Goal: Transaction & Acquisition: Purchase product/service

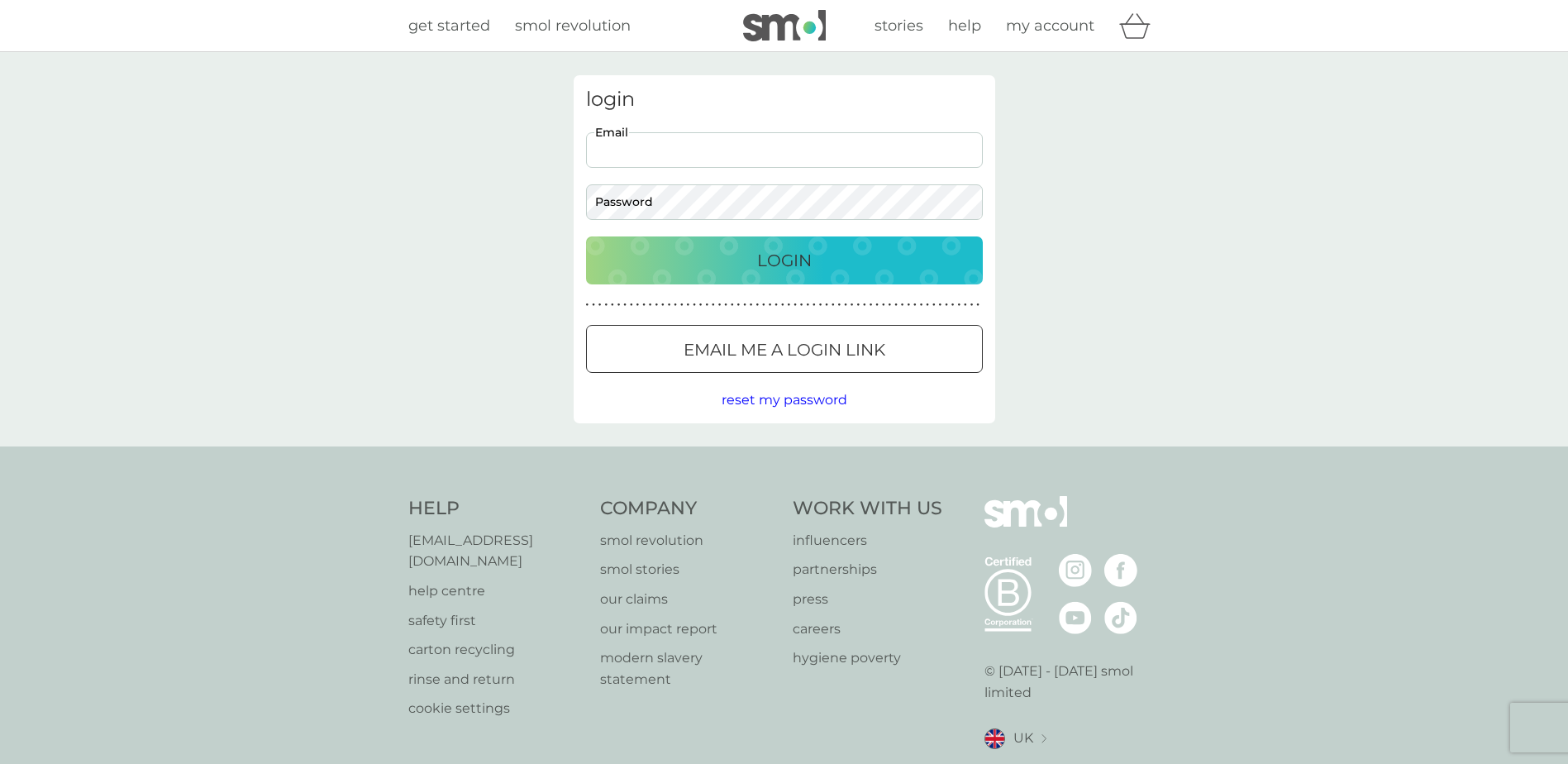
click at [604, 158] on input "Email" at bounding box center [784, 150] width 397 height 36
click at [586, 236] on button "Login" at bounding box center [784, 260] width 397 height 48
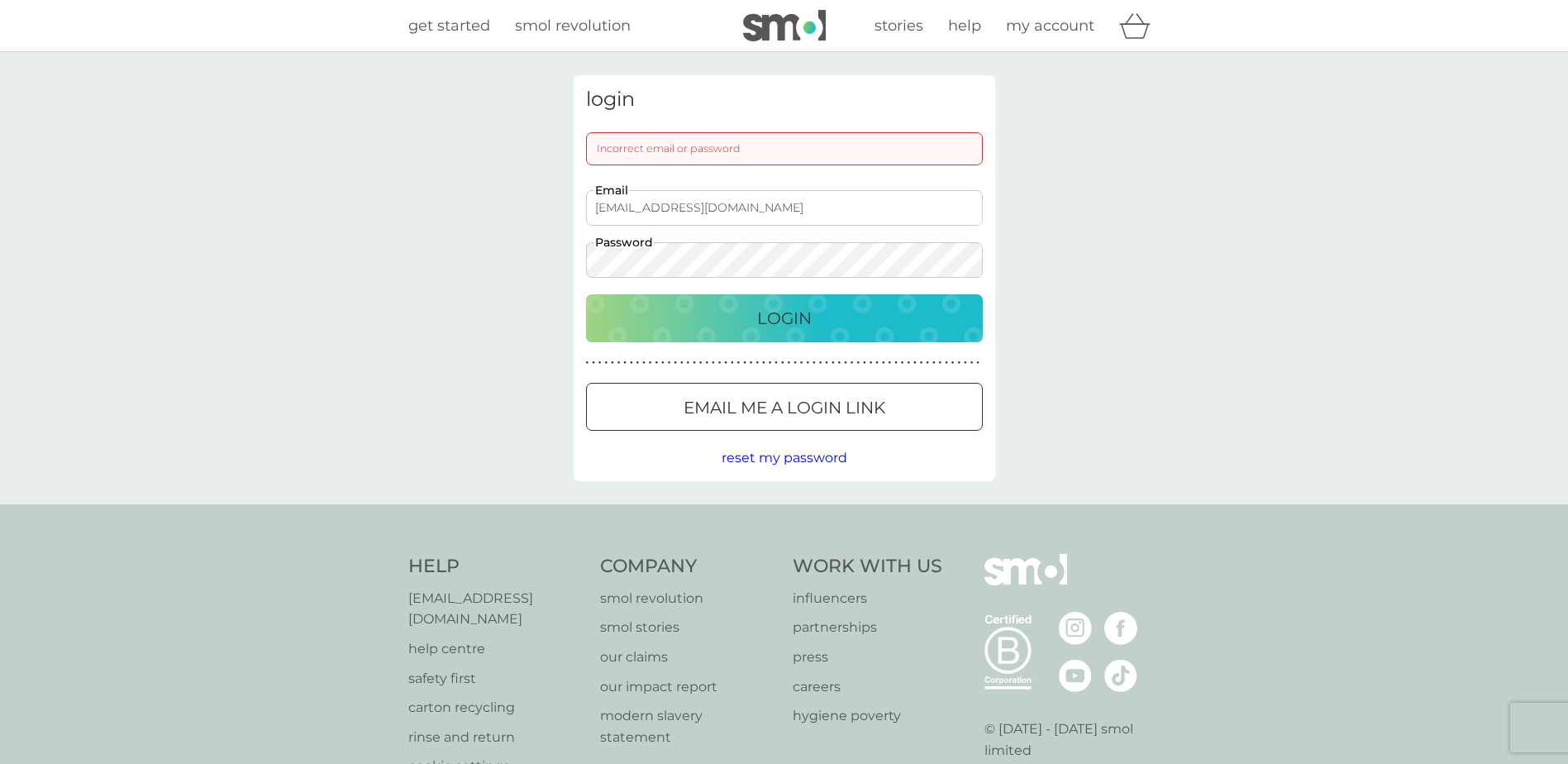
click at [562, 256] on div "login Incorrect email or password [EMAIL_ADDRESS][DOMAIN_NAME] Email Password L…" at bounding box center [784, 279] width 446 height 406
click at [586, 295] on button "Login" at bounding box center [784, 319] width 397 height 48
click at [750, 212] on input "[EMAIL_ADDRESS][DOMAIN_NAME]" at bounding box center [784, 208] width 397 height 36
drag, startPoint x: 751, startPoint y: 212, endPoint x: 518, endPoint y: 198, distance: 233.4
click at [518, 198] on div "login Incorrect email or password [EMAIL_ADDRESS][DOMAIN_NAME] Email Password L…" at bounding box center [784, 278] width 1568 height 452
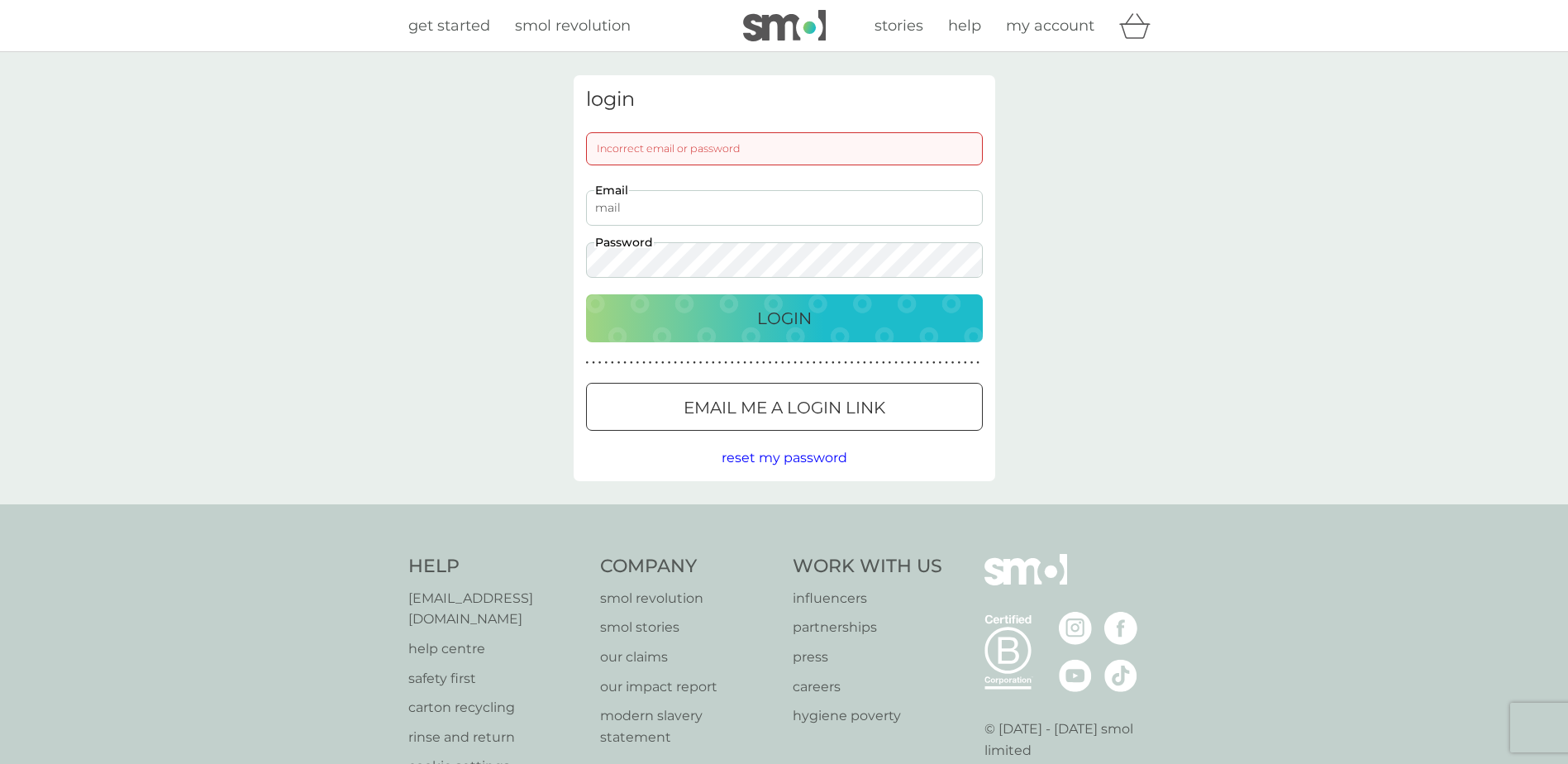
type input "[EMAIL_ADDRESS][DOMAIN_NAME]"
click at [728, 315] on div "Login" at bounding box center [784, 318] width 363 height 27
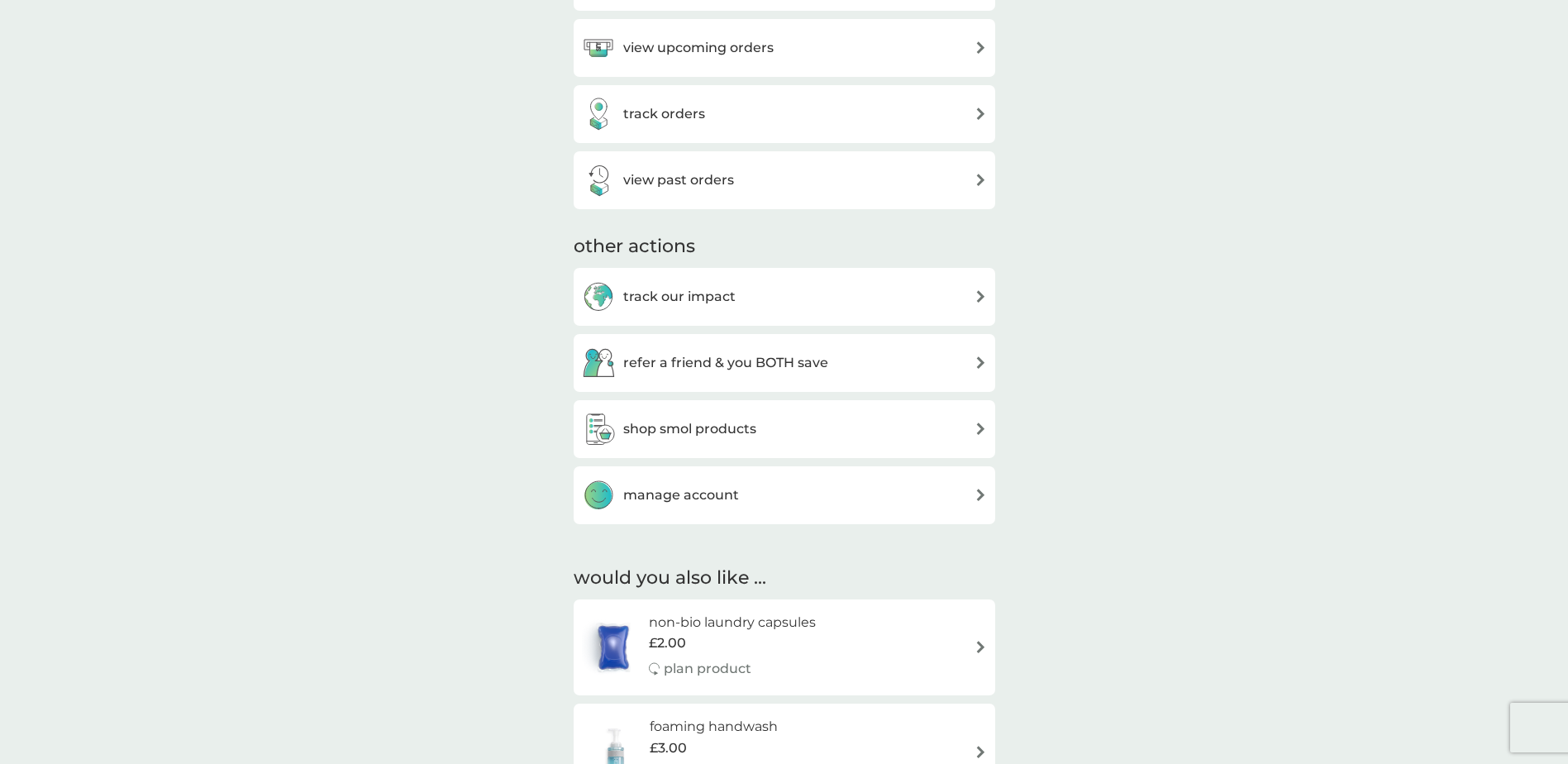
scroll to position [661, 0]
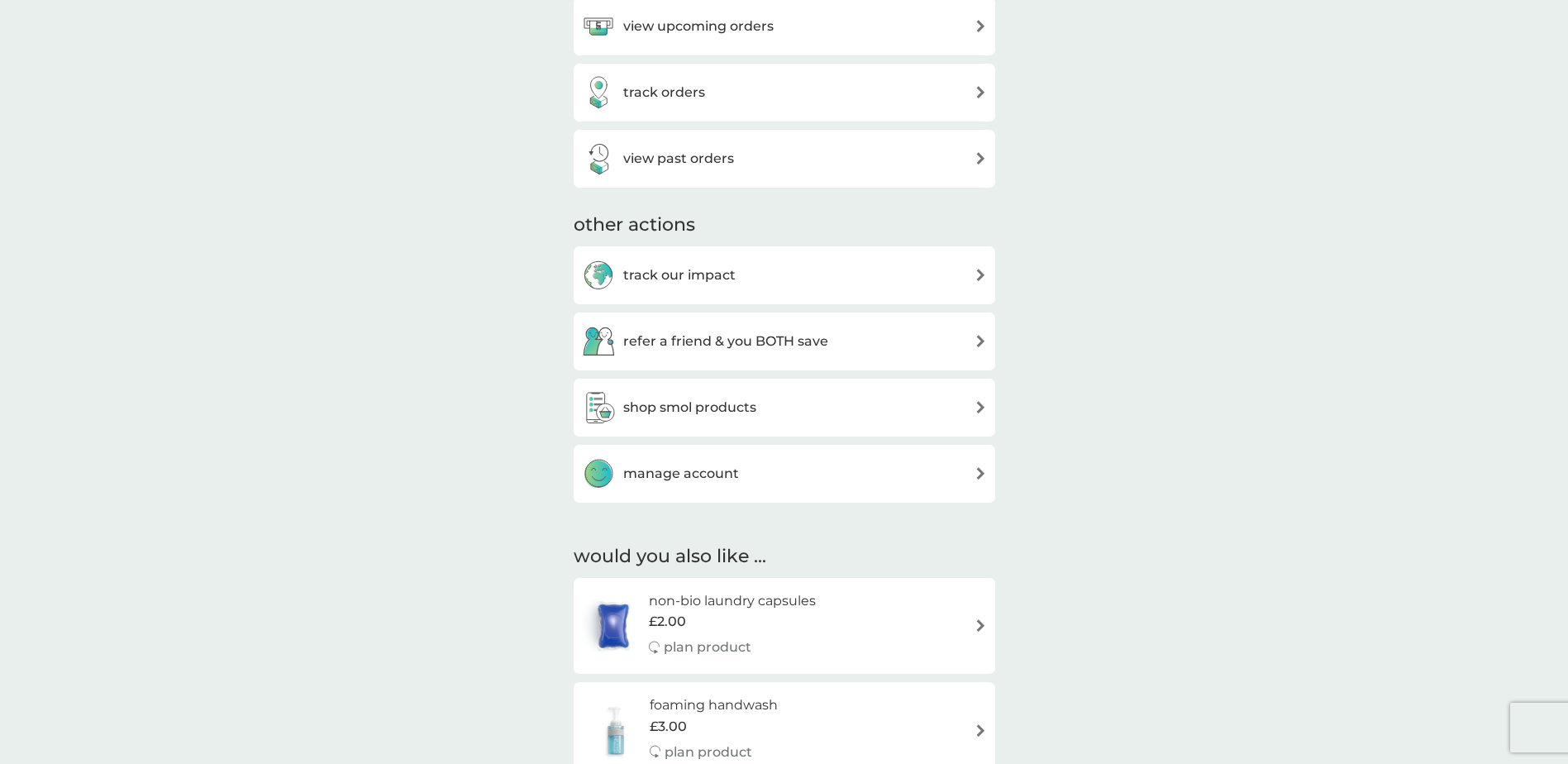
click at [731, 408] on h3 "shop smol products" at bounding box center [690, 408] width 133 height 22
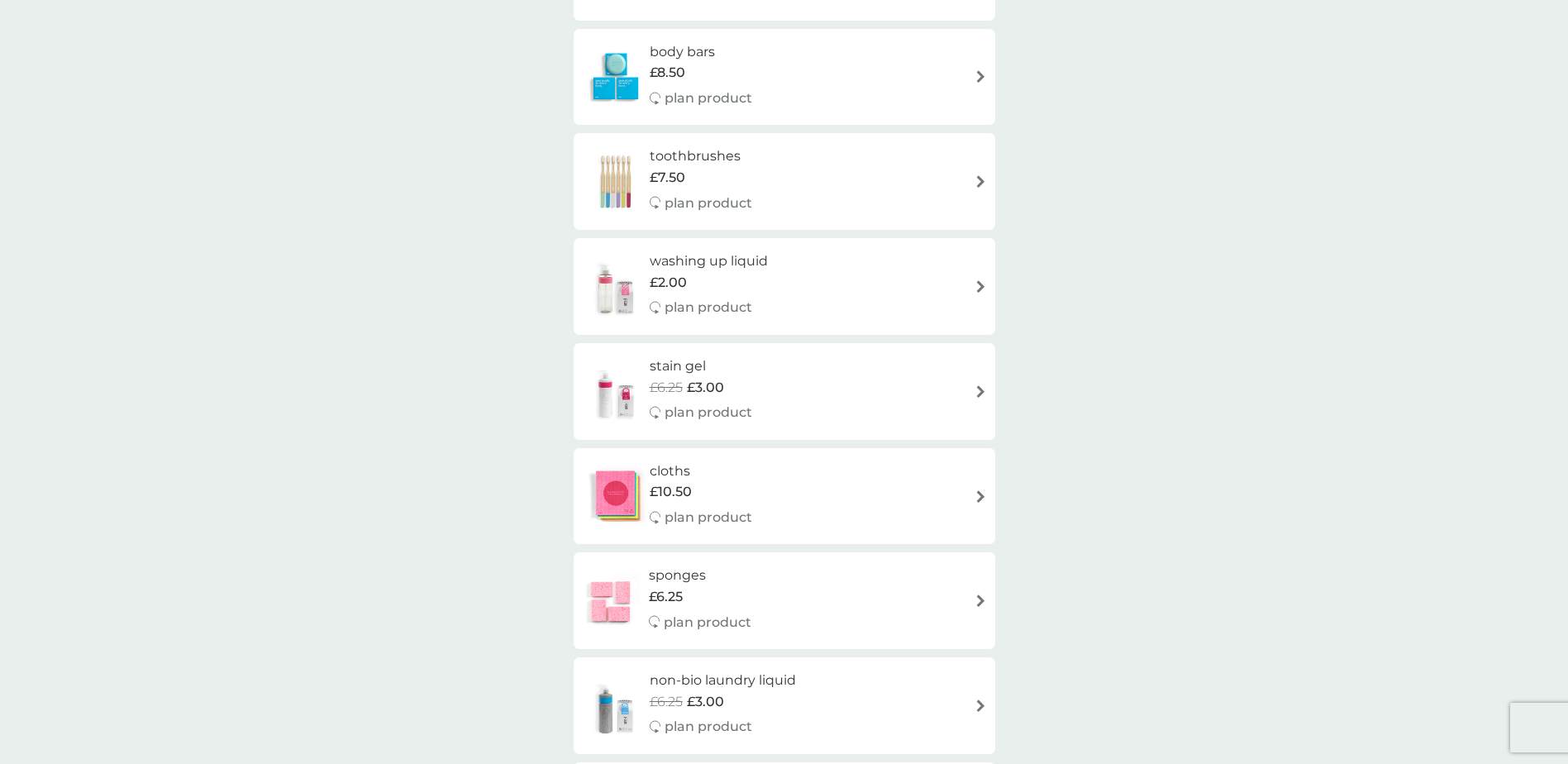
scroll to position [1488, 0]
click at [955, 387] on div "stain gel £6.25 £3.00 plan product" at bounding box center [784, 390] width 405 height 72
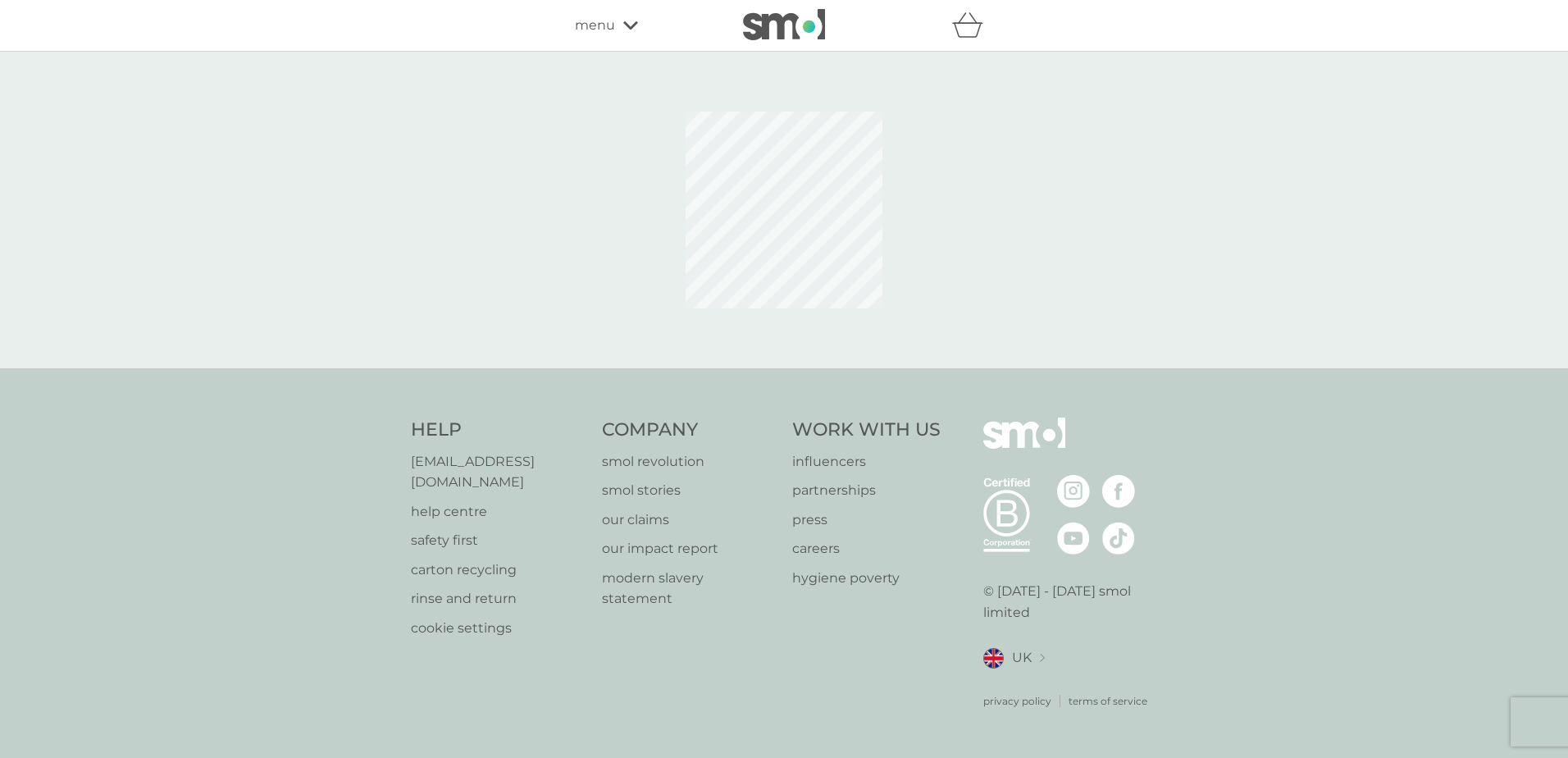
select select "182"
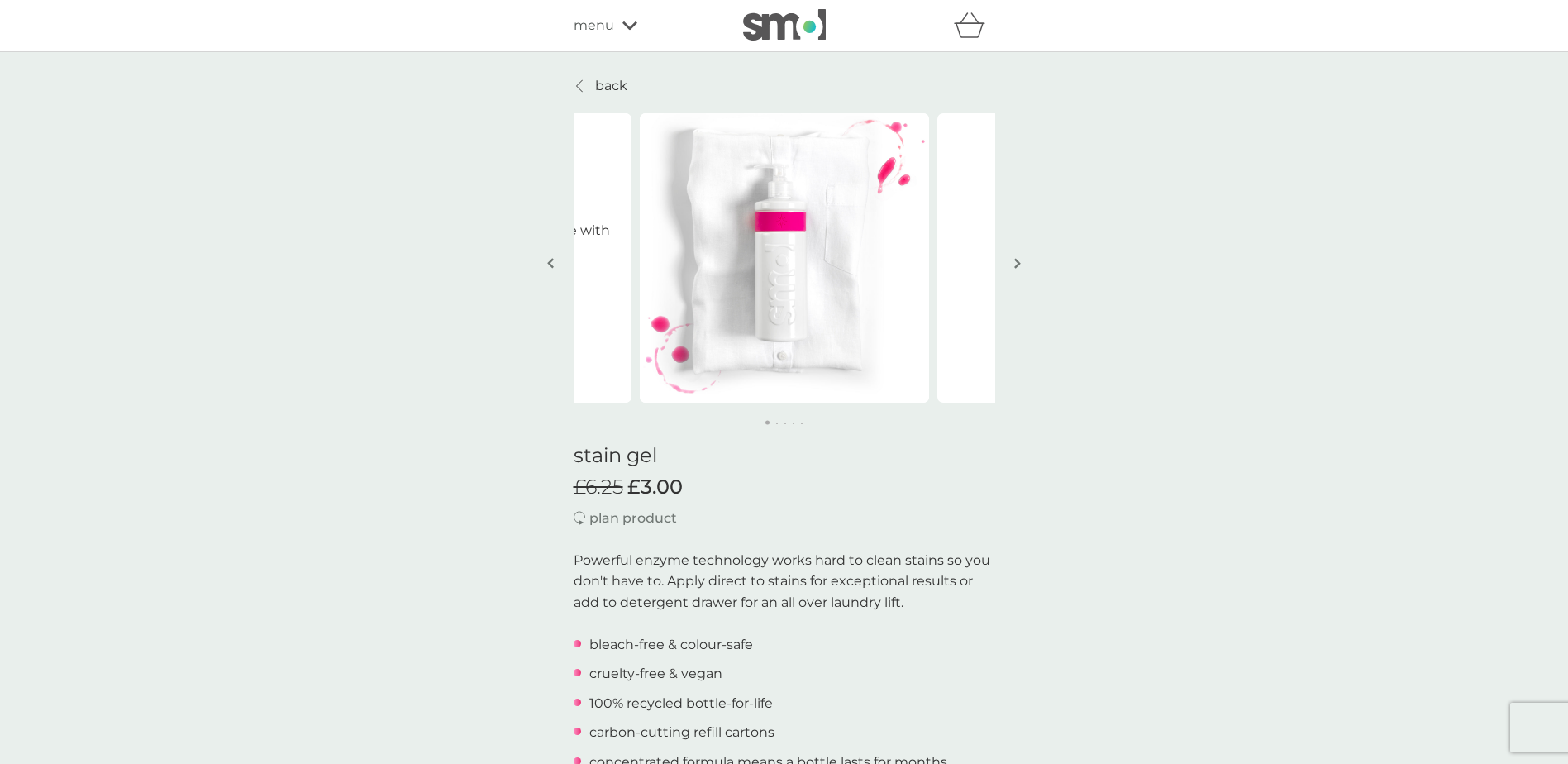
click at [1015, 262] on img "button" at bounding box center [1017, 263] width 7 height 12
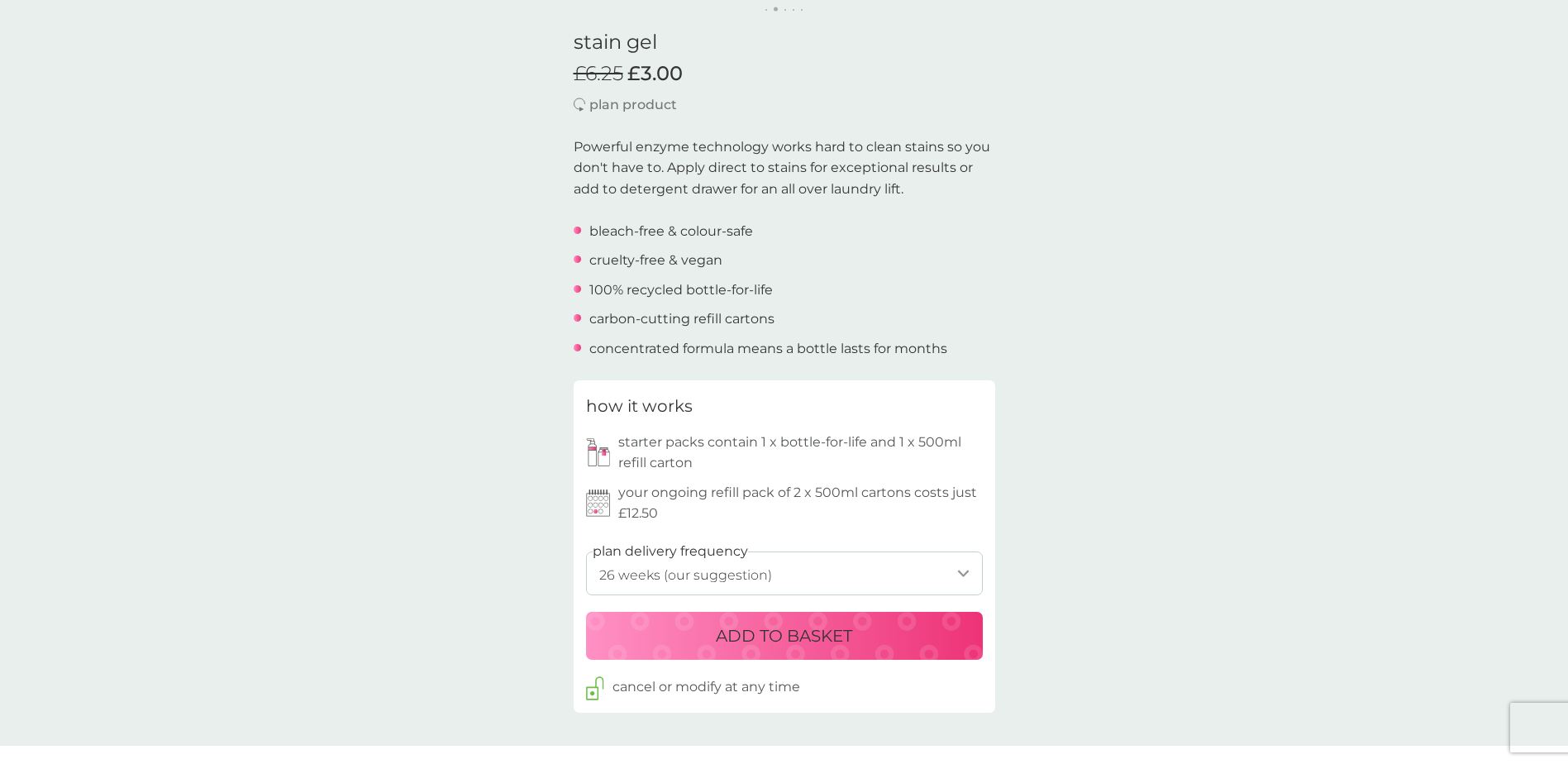
scroll to position [496, 0]
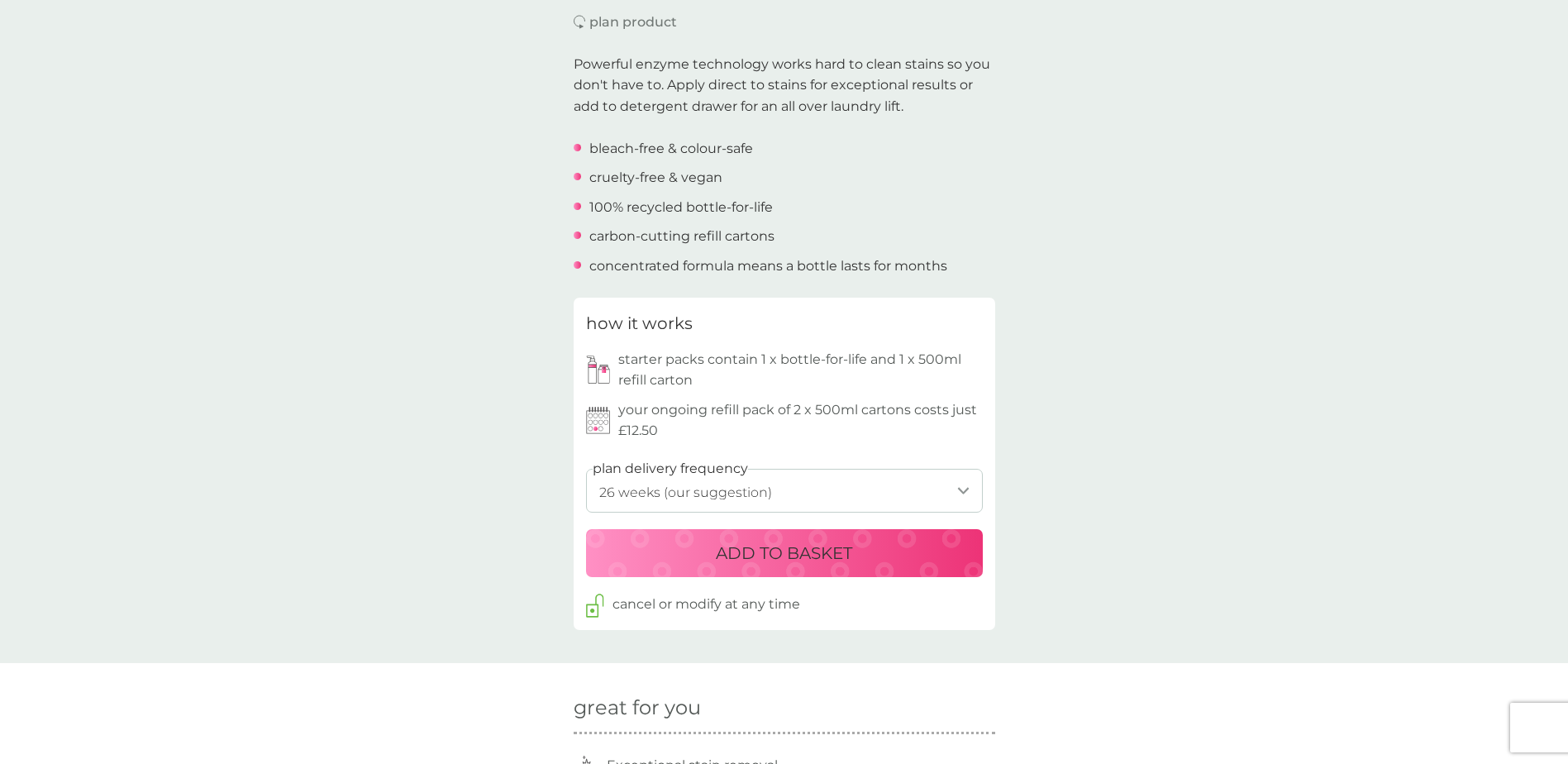
click at [829, 496] on select "1 week 2 weeks 3 weeks 4 weeks 5 weeks 6 weeks 7 weeks 8 weeks 9 weeks 10 weeks…" at bounding box center [784, 491] width 397 height 44
click at [586, 469] on select "1 week 2 weeks 3 weeks 4 weeks 5 weeks 6 weeks 7 weeks 8 weeks 9 weeks 10 weeks…" at bounding box center [784, 491] width 397 height 44
click at [780, 554] on p "ADD TO BASKET" at bounding box center [784, 553] width 136 height 27
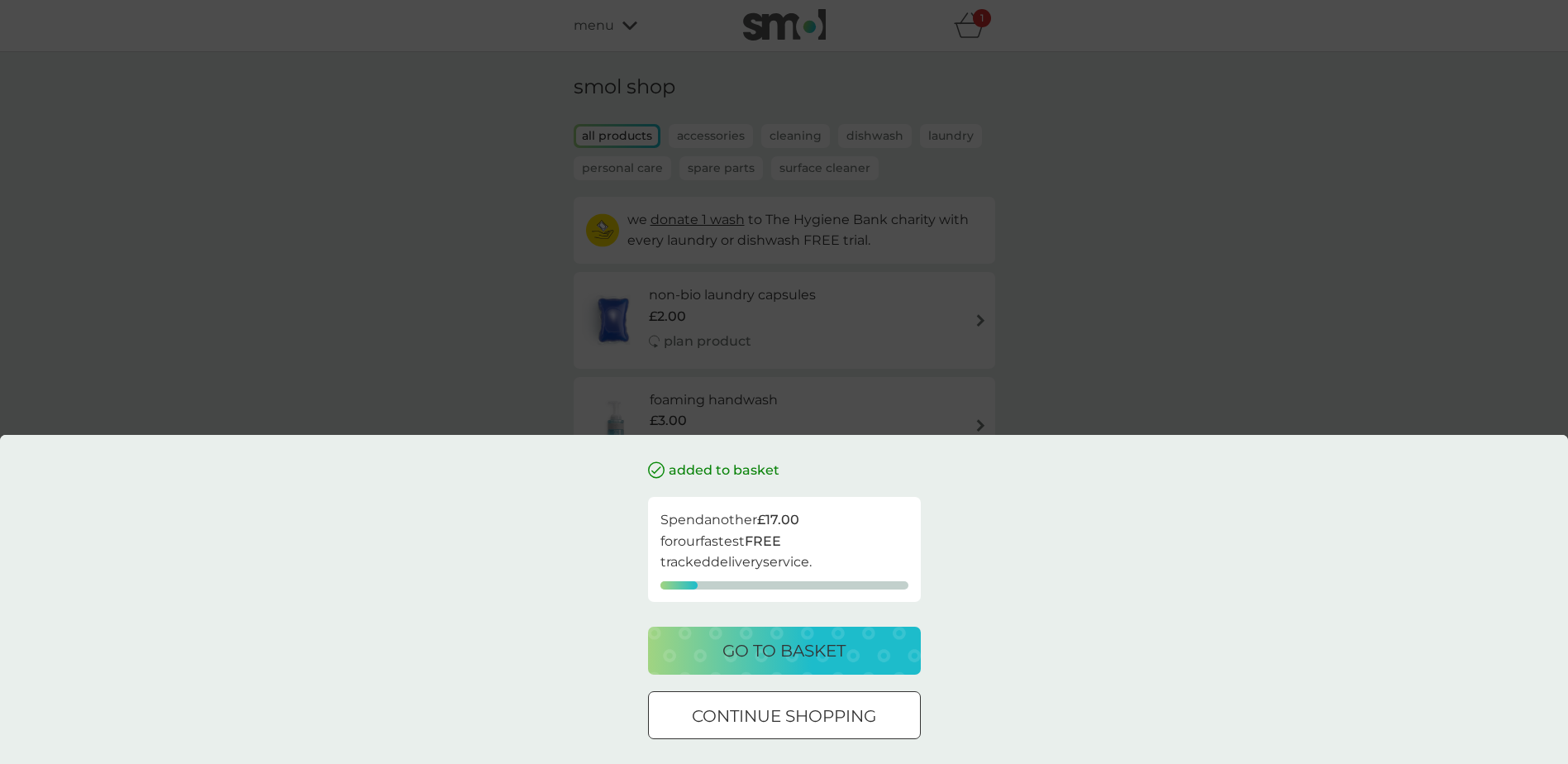
click at [786, 650] on p "go to basket" at bounding box center [784, 650] width 123 height 27
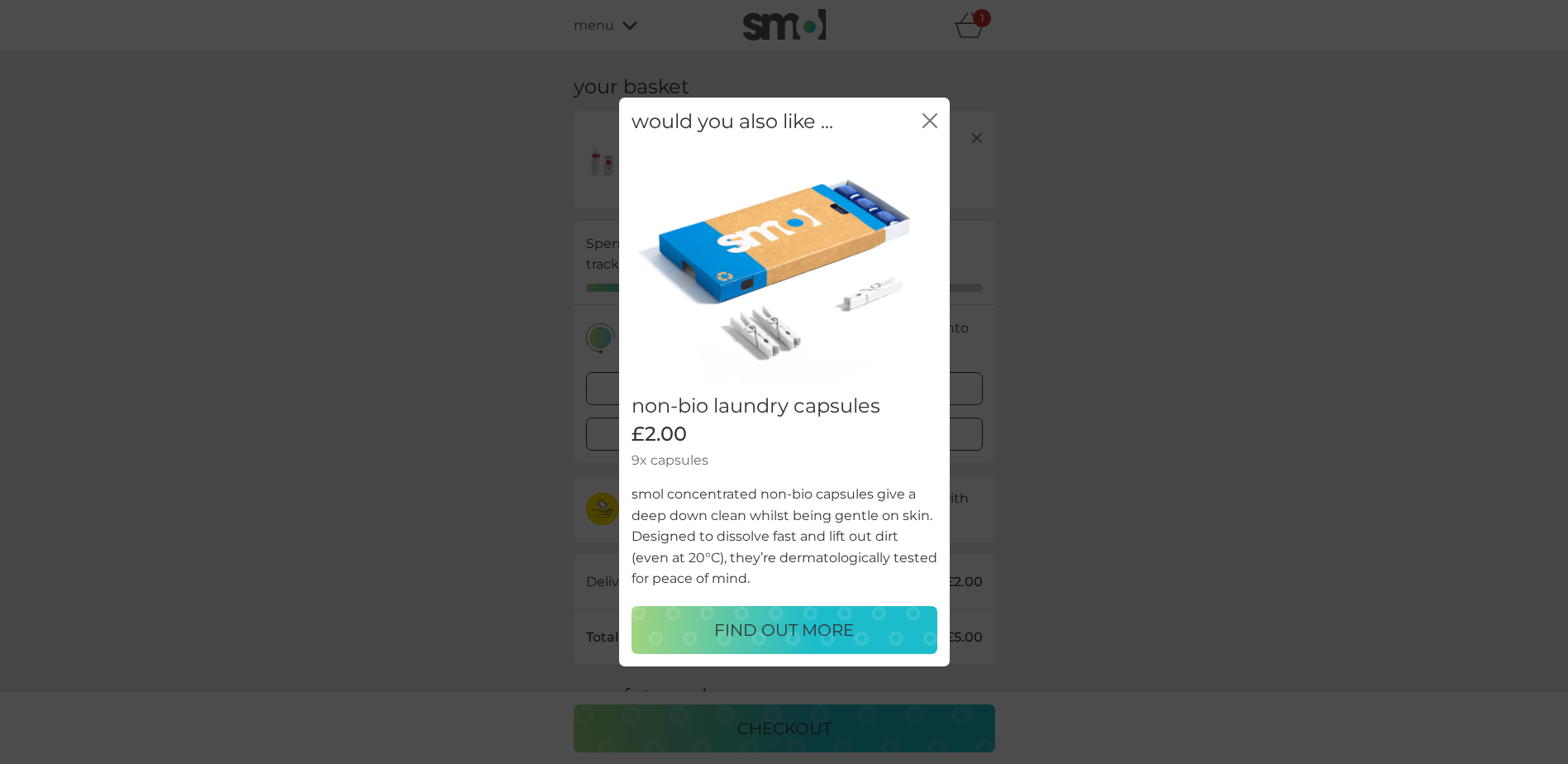
click at [927, 117] on icon "close" at bounding box center [930, 121] width 15 height 15
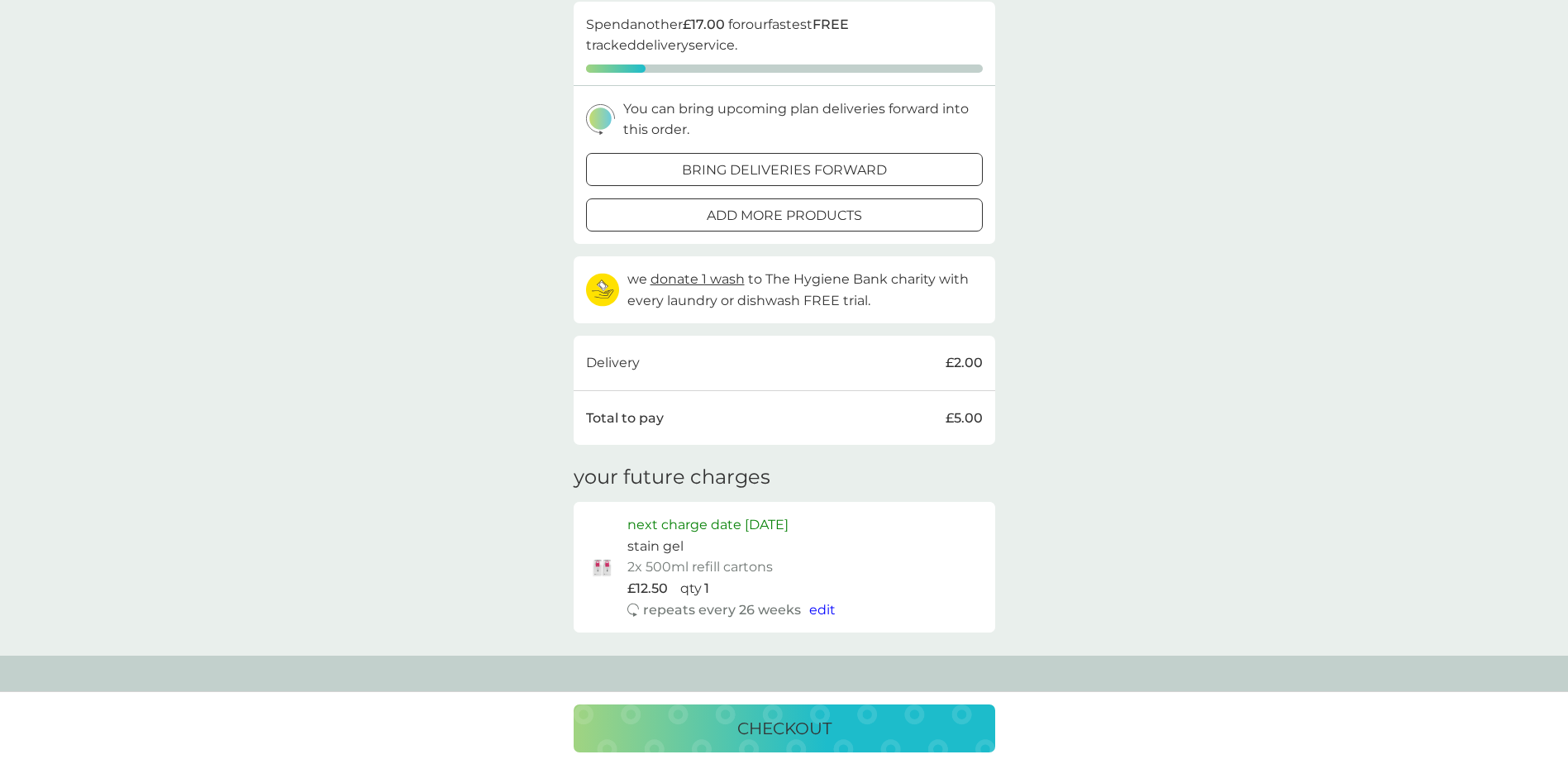
scroll to position [248, 0]
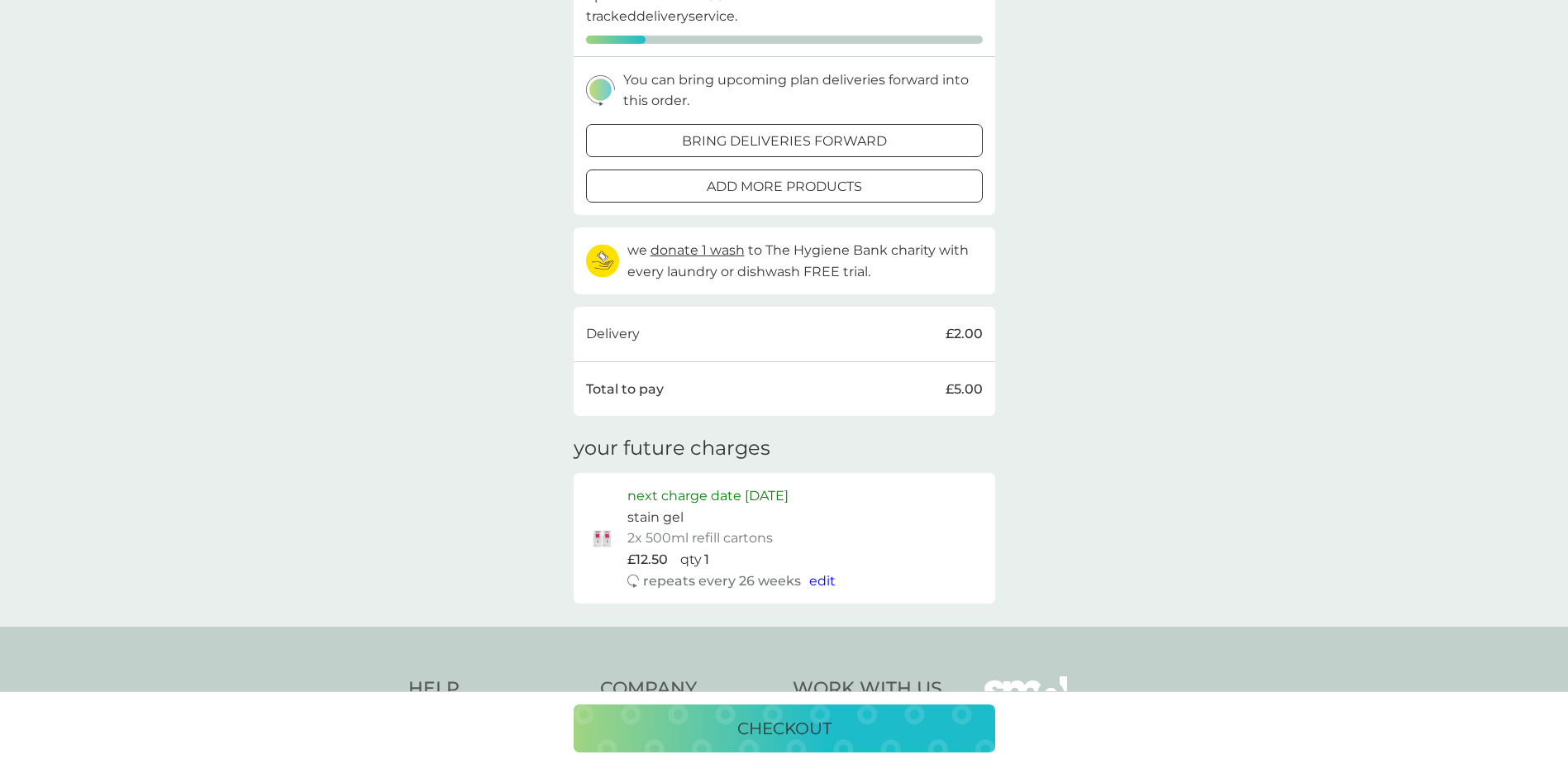
click at [762, 730] on p "checkout" at bounding box center [784, 728] width 95 height 27
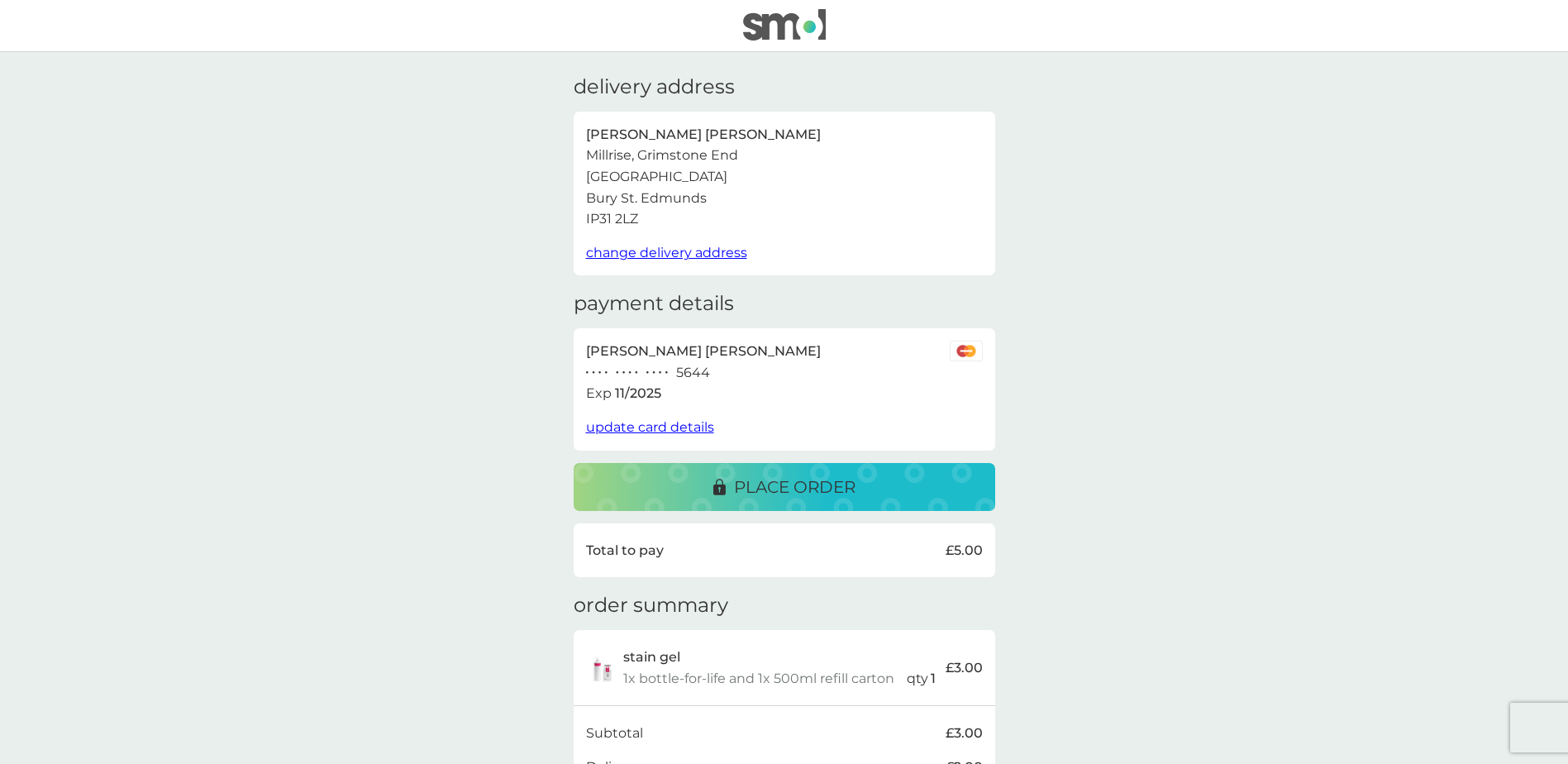
click at [748, 485] on p "place order" at bounding box center [794, 487] width 121 height 27
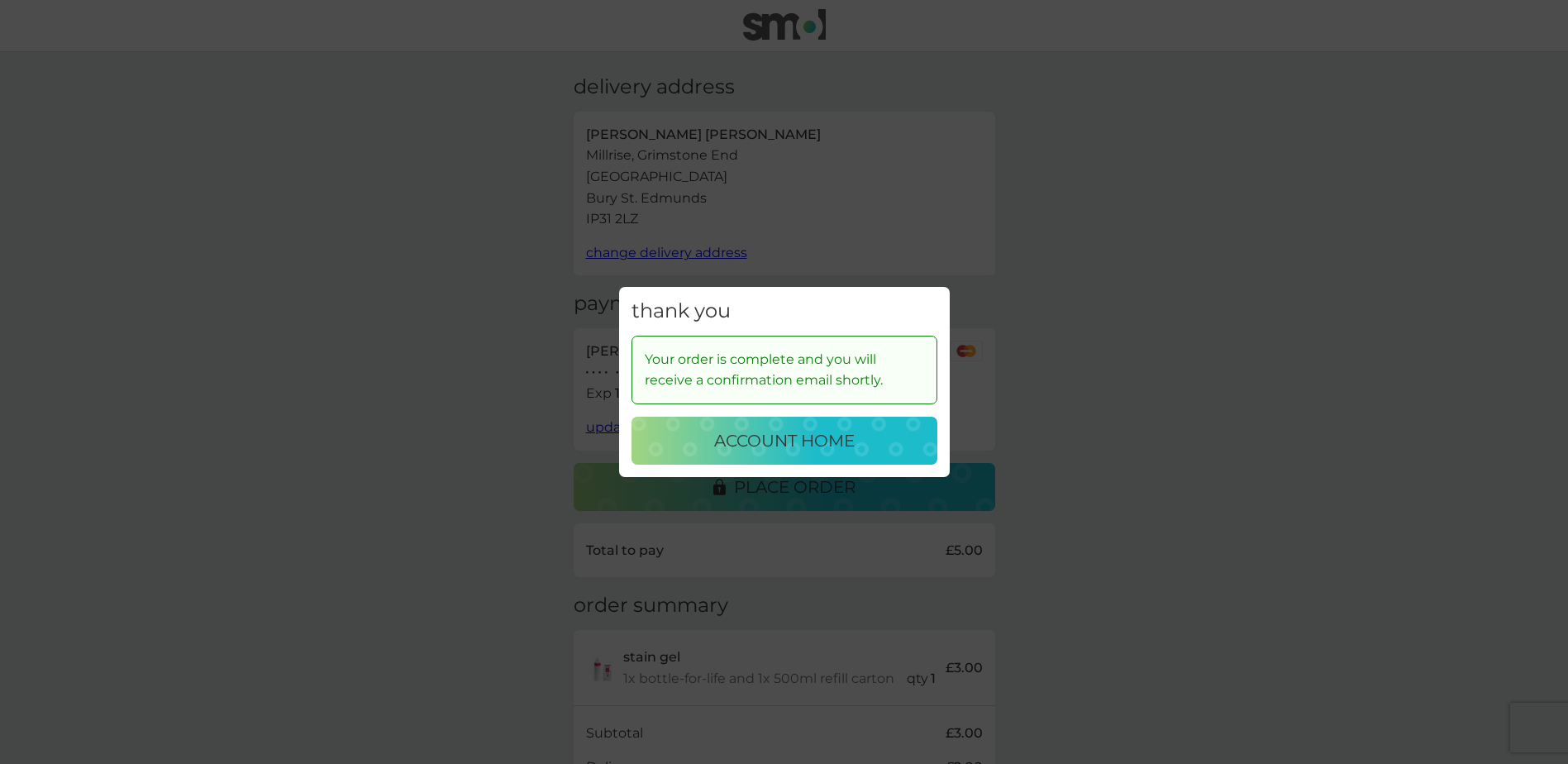
click at [791, 441] on p "account home" at bounding box center [784, 440] width 140 height 27
